Goal: Information Seeking & Learning: Check status

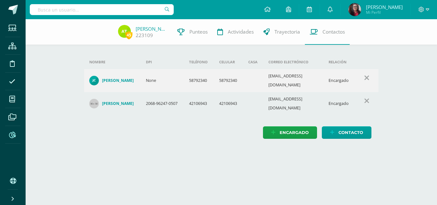
click at [11, 134] on icon at bounding box center [12, 135] width 7 height 6
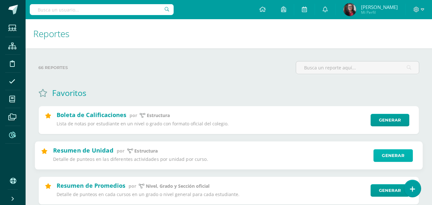
click at [390, 149] on link "Generar" at bounding box center [393, 155] width 39 height 13
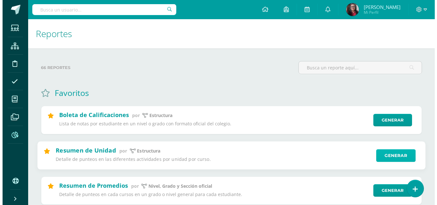
scroll to position [64, 0]
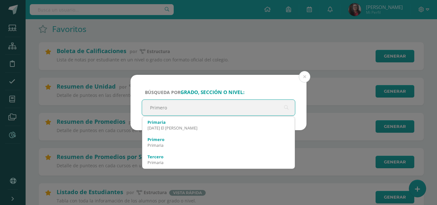
type input "Primero"
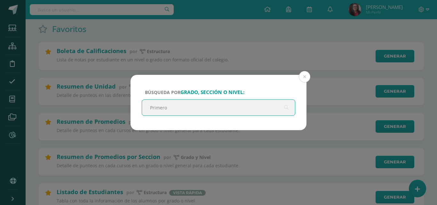
click at [233, 110] on input "Primero" at bounding box center [218, 108] width 153 height 16
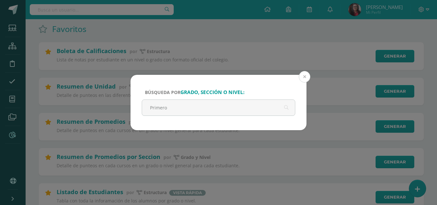
click at [304, 78] on button at bounding box center [305, 77] width 12 height 12
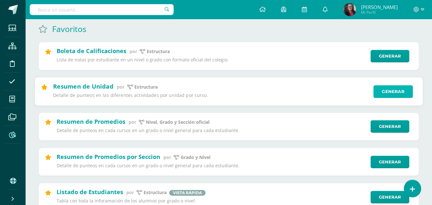
click at [387, 91] on link "Generar" at bounding box center [393, 91] width 39 height 13
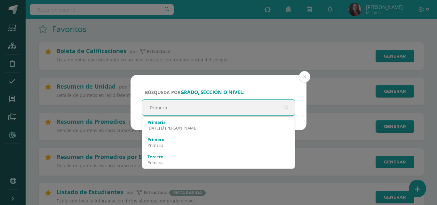
type input "Primero"
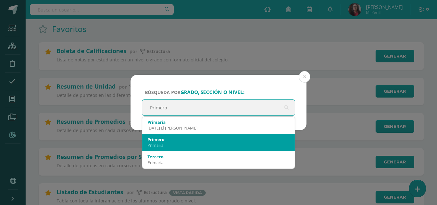
click at [192, 144] on div "Primaria" at bounding box center [218, 145] width 142 height 6
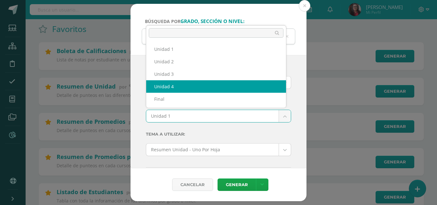
select select "Unidad 4"
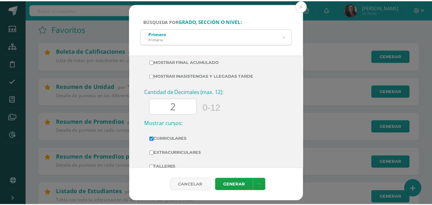
scroll to position [244, 0]
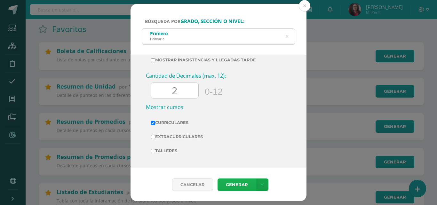
click at [230, 182] on link "Generar" at bounding box center [236, 184] width 38 height 12
click at [303, 6] on button at bounding box center [305, 6] width 12 height 12
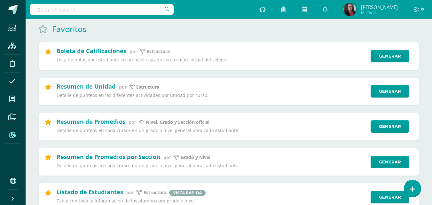
click at [122, 12] on input "text" at bounding box center [102, 9] width 144 height 11
type input "Ivanna valdez"
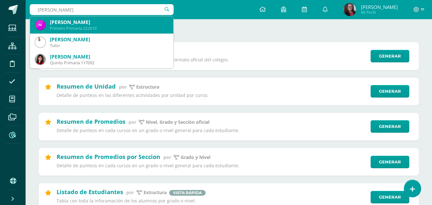
click at [112, 24] on div "Ivanna Sophie Valdéz Mejía" at bounding box center [109, 22] width 118 height 7
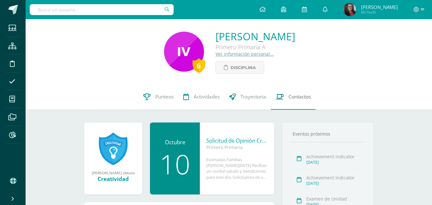
click at [292, 99] on span "Contactos" at bounding box center [299, 96] width 22 height 7
